Goal: Find specific page/section: Find specific page/section

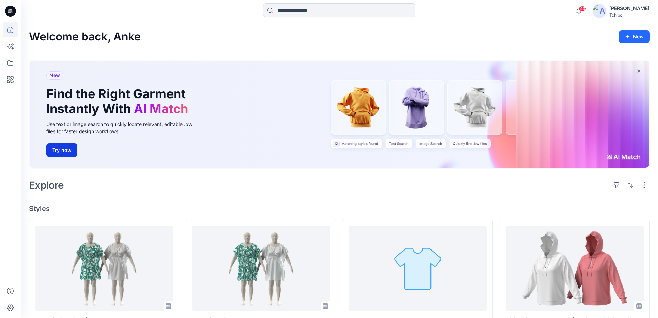
click at [66, 148] on button "Try now" at bounding box center [61, 150] width 31 height 14
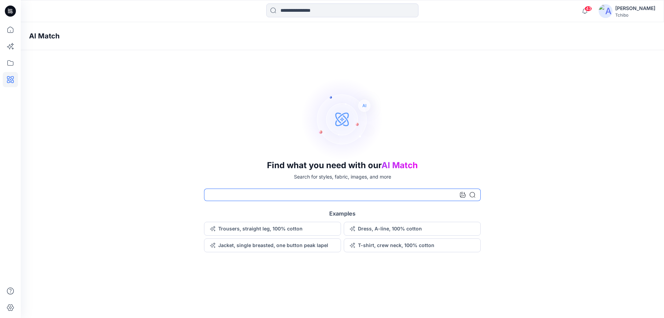
click at [244, 197] on input at bounding box center [342, 194] width 277 height 12
type input "**********"
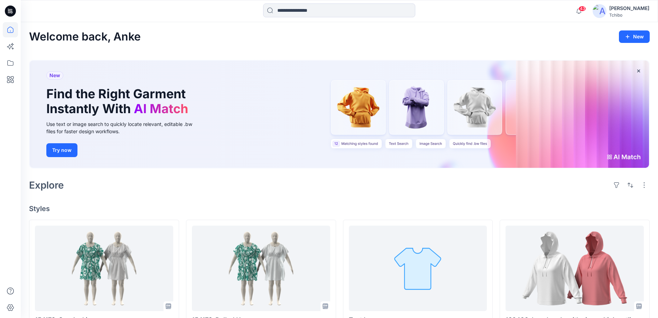
click at [627, 7] on div "[PERSON_NAME]" at bounding box center [629, 8] width 40 height 8
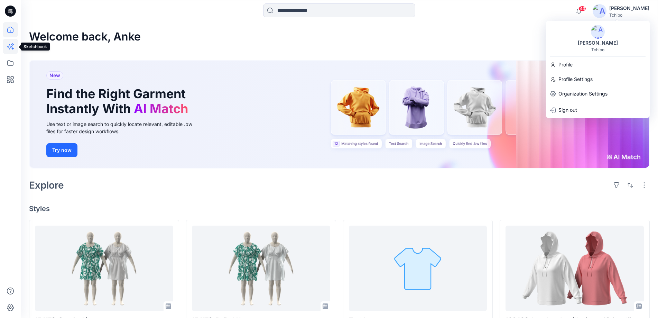
click at [7, 47] on icon at bounding box center [10, 46] width 15 height 15
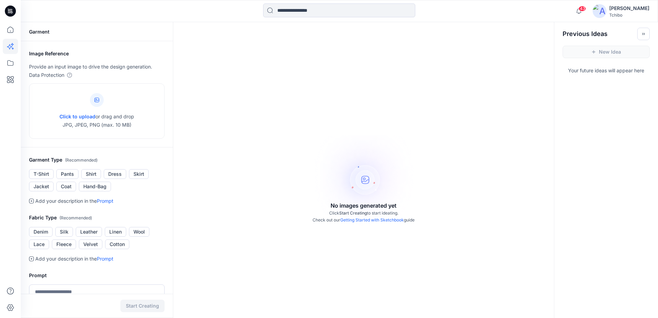
click at [10, 6] on icon at bounding box center [10, 11] width 11 height 11
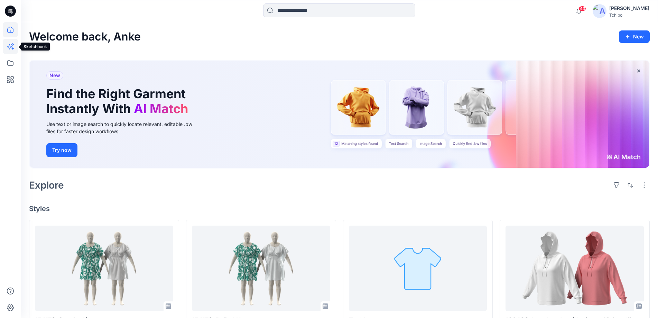
click at [9, 47] on icon at bounding box center [10, 46] width 15 height 15
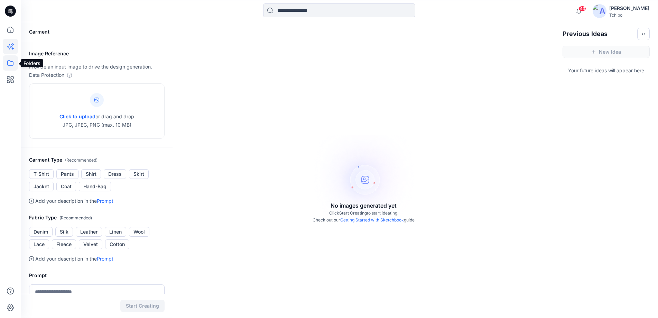
click at [9, 59] on icon at bounding box center [10, 62] width 15 height 15
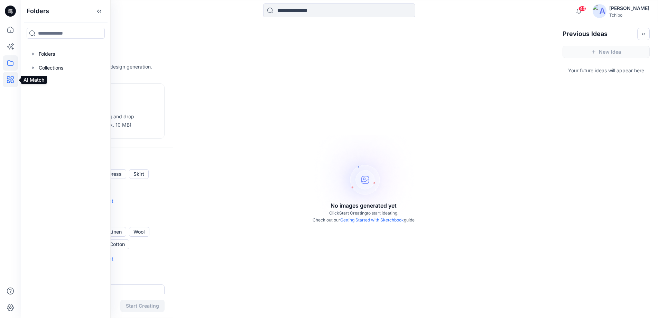
click at [10, 81] on icon at bounding box center [10, 79] width 7 height 7
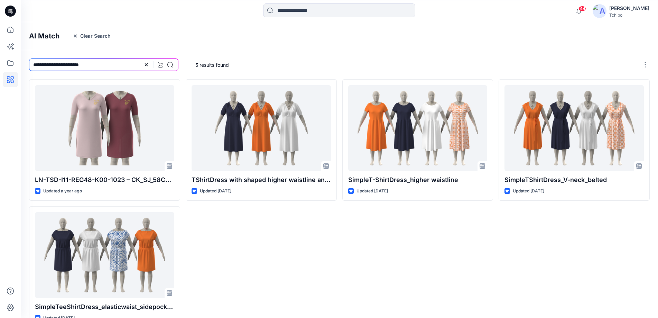
click at [10, 9] on icon at bounding box center [10, 11] width 11 height 11
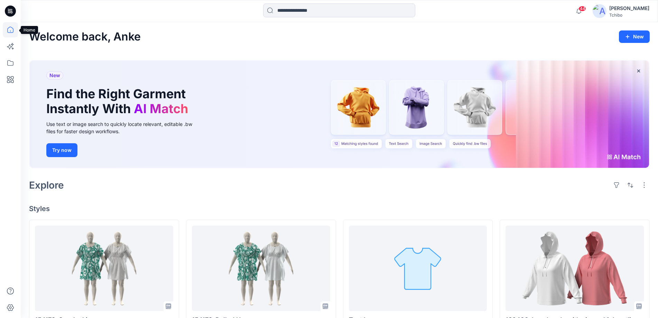
click at [7, 26] on icon at bounding box center [10, 29] width 15 height 15
click at [8, 63] on icon at bounding box center [10, 62] width 15 height 15
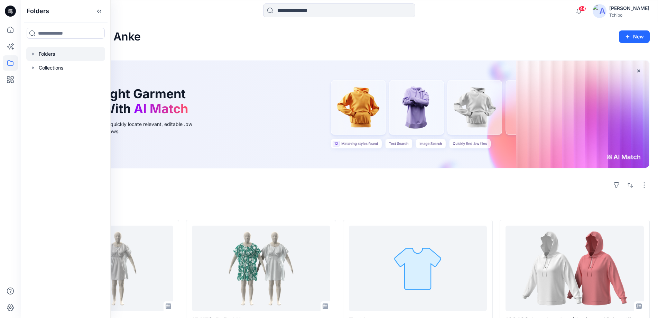
click at [49, 51] on div at bounding box center [65, 54] width 79 height 14
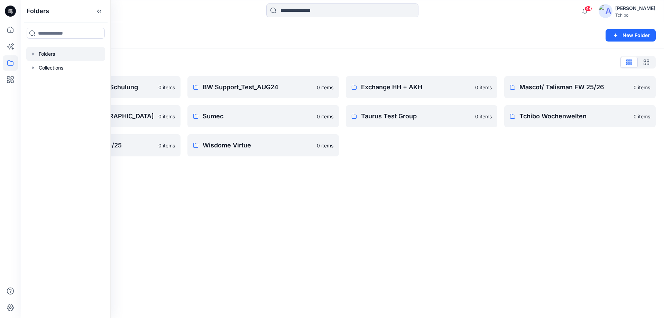
click at [222, 231] on div "Folders New Folder Folders List Browzwear VStitcher Schulung 0 items South Ocea…" at bounding box center [342, 170] width 643 height 296
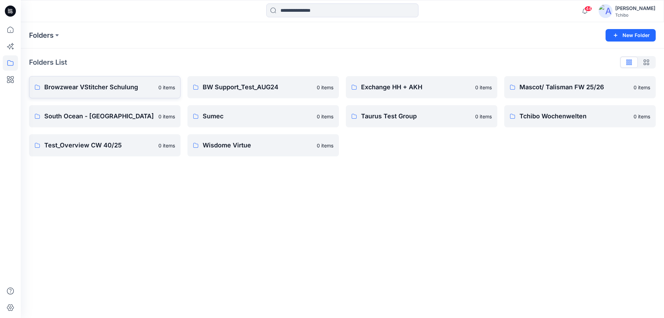
click at [70, 85] on p "Browzwear VStitcher Schulung" at bounding box center [99, 87] width 110 height 10
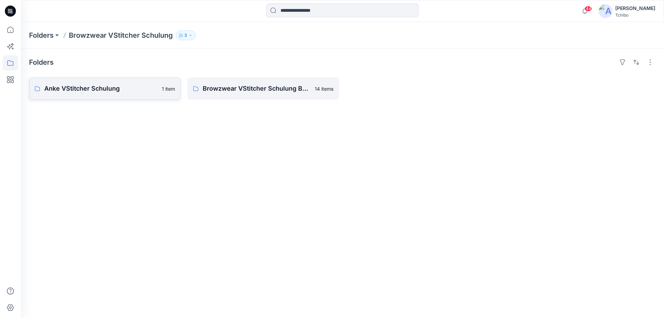
click at [104, 92] on p "Anke VStitcher Schulung" at bounding box center [100, 89] width 113 height 10
click at [231, 89] on p "Browzwear VStitcher Schulung Board" at bounding box center [257, 89] width 108 height 10
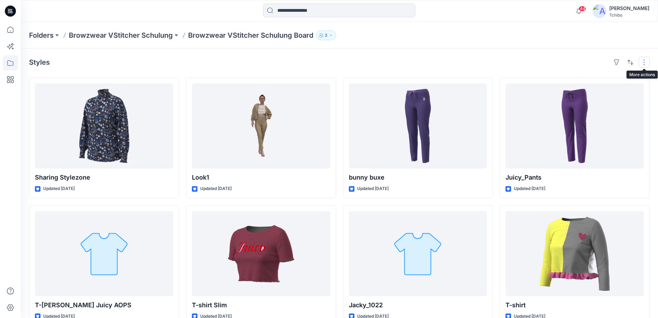
click at [644, 61] on button "button" at bounding box center [644, 62] width 11 height 11
click at [615, 105] on p "Card View" at bounding box center [615, 106] width 44 height 8
click at [578, 97] on button "Card Info" at bounding box center [551, 100] width 66 height 14
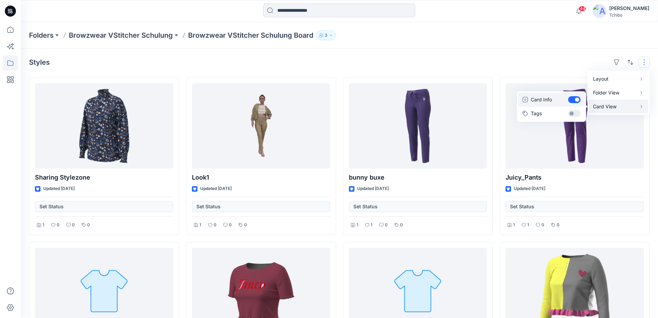
click at [578, 97] on button "Card Info" at bounding box center [551, 100] width 66 height 14
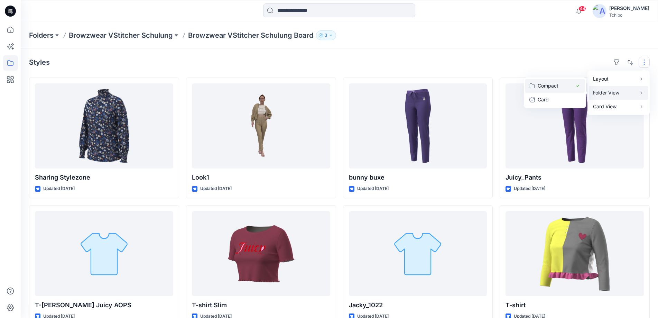
click at [552, 84] on p "Compact" at bounding box center [555, 86] width 35 height 8
click at [550, 98] on p "Card" at bounding box center [555, 99] width 35 height 8
click at [549, 83] on p "Compact" at bounding box center [555, 86] width 35 height 8
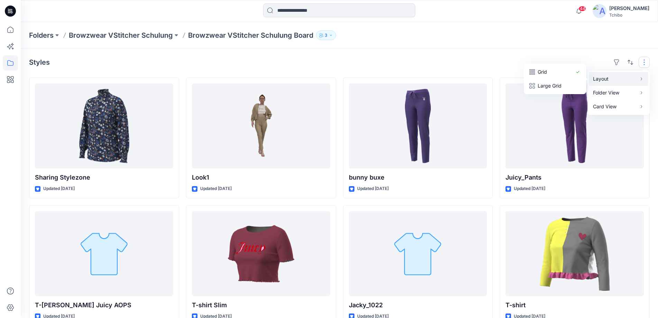
click at [611, 78] on p "Layout" at bounding box center [615, 79] width 44 height 8
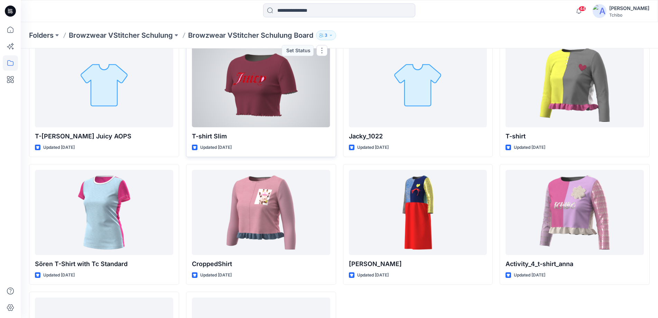
scroll to position [271, 0]
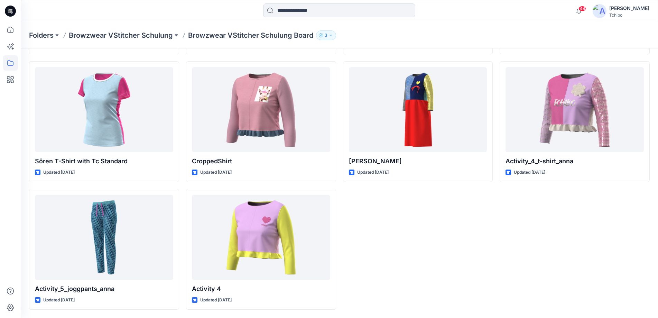
click at [397, 219] on div "bunny buxe Updated [DATE] Jacky_1022 Updated [DATE] [PERSON_NAME] Updated [DATE]" at bounding box center [418, 57] width 150 height 503
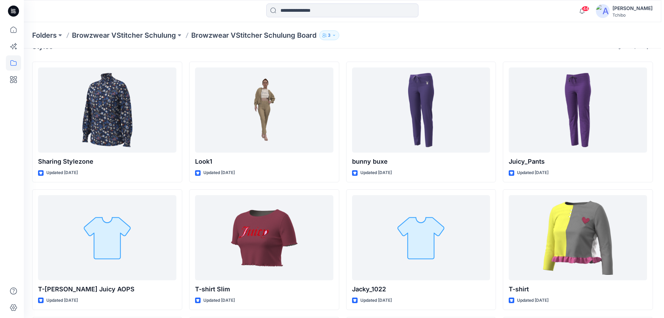
scroll to position [0, 0]
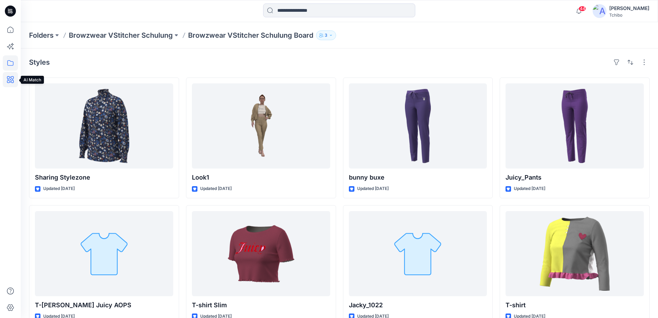
click at [11, 79] on icon at bounding box center [10, 79] width 15 height 15
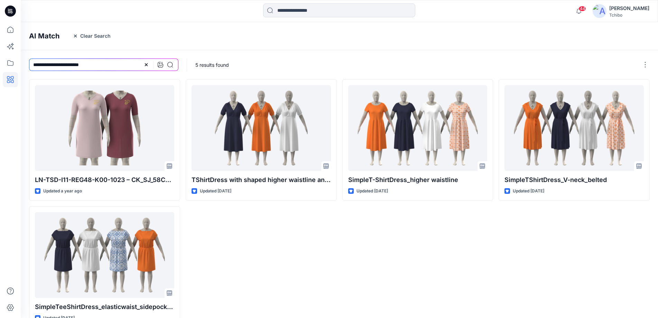
drag, startPoint x: 97, startPoint y: 63, endPoint x: 22, endPoint y: 67, distance: 75.2
click at [22, 67] on div "**********" at bounding box center [104, 64] width 166 height 29
type input "*******"
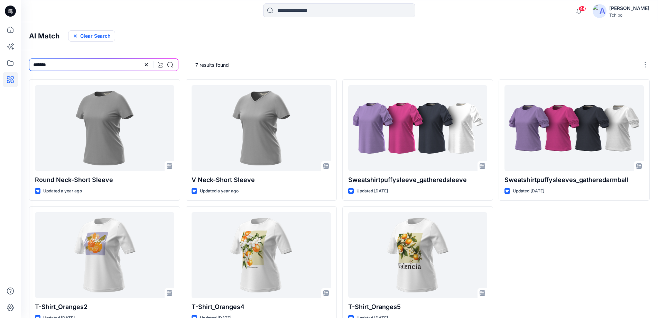
click at [102, 37] on button "Clear Search" at bounding box center [91, 35] width 47 height 11
